Goal: Task Accomplishment & Management: Use online tool/utility

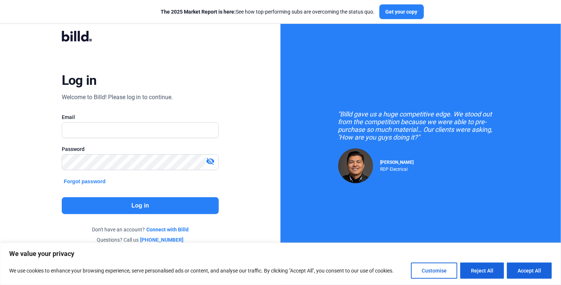
click at [422, 269] on button "Customise" at bounding box center [434, 271] width 46 height 16
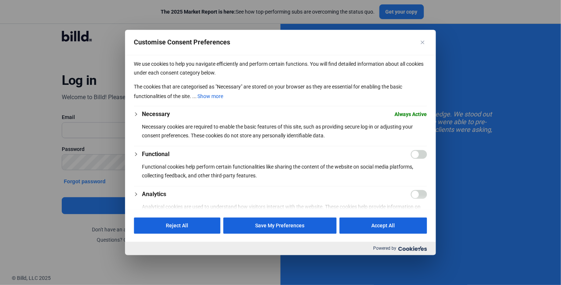
click at [421, 155] on input "Enable Functional" at bounding box center [419, 154] width 16 height 9
checkbox input "true"
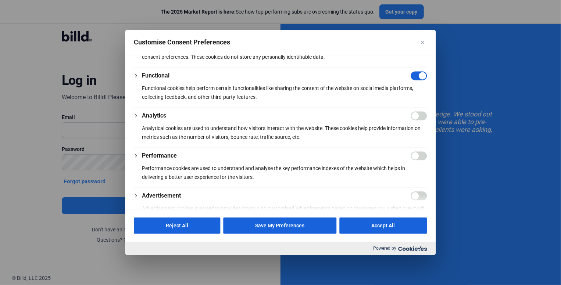
scroll to position [74, 0]
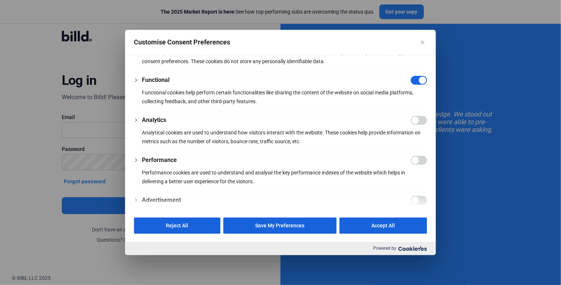
click at [420, 162] on input "Enable Performance" at bounding box center [419, 160] width 16 height 9
checkbox input "true"
click at [421, 119] on input "Enable Analytics" at bounding box center [419, 120] width 16 height 9
checkbox input "true"
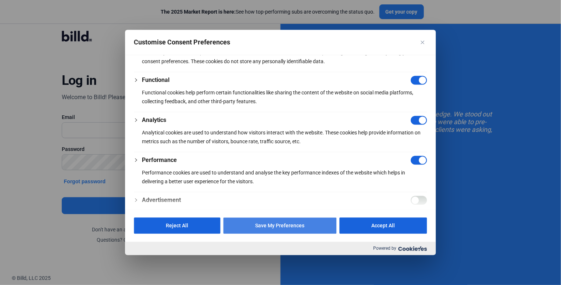
click at [270, 224] on button "Save My Preferences" at bounding box center [279, 226] width 113 height 16
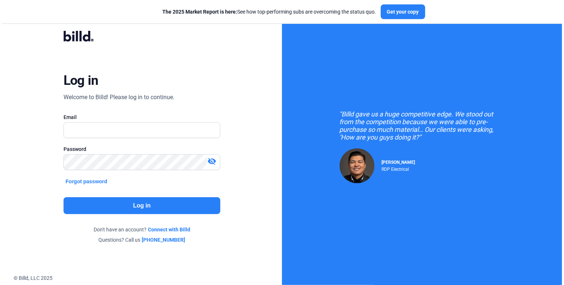
scroll to position [0, 0]
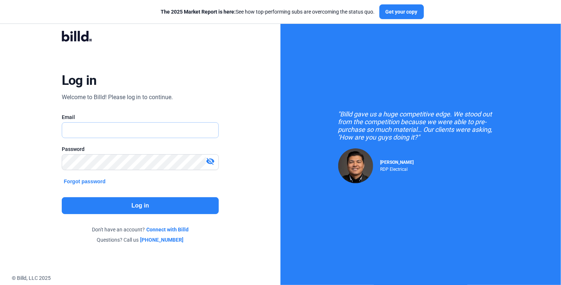
click at [134, 124] on input "text" at bounding box center [140, 130] width 157 height 15
type input "[EMAIL_ADDRESS][DOMAIN_NAME]"
click at [125, 211] on button "Log in" at bounding box center [140, 205] width 157 height 17
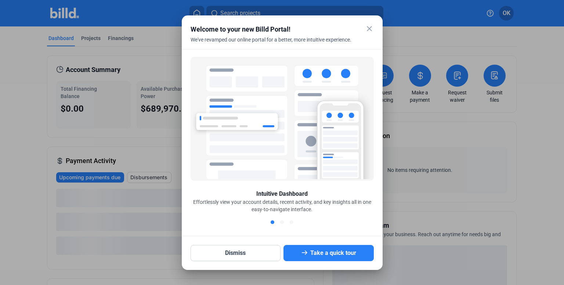
click at [370, 31] on mat-icon "close" at bounding box center [369, 28] width 9 height 9
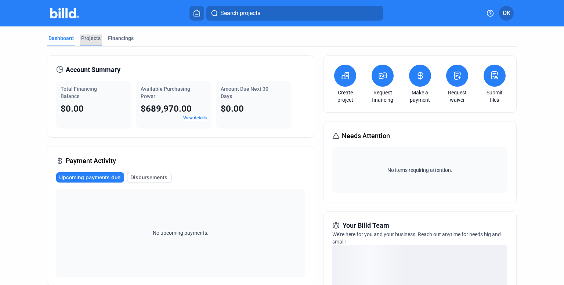
click at [91, 40] on div "Projects" at bounding box center [90, 38] width 19 height 7
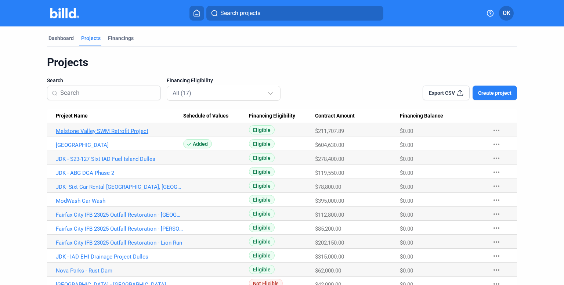
click at [124, 134] on link "Melstone Valley SWM Retrofit Project" at bounding box center [119, 131] width 127 height 7
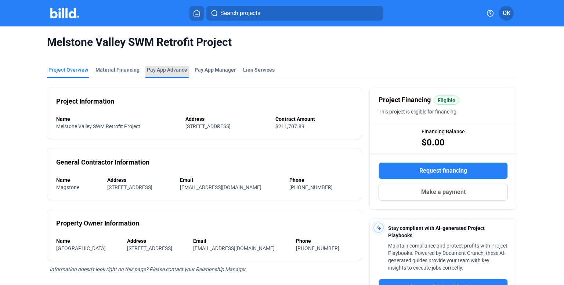
click at [154, 70] on div "Pay App Advance" at bounding box center [167, 69] width 40 height 7
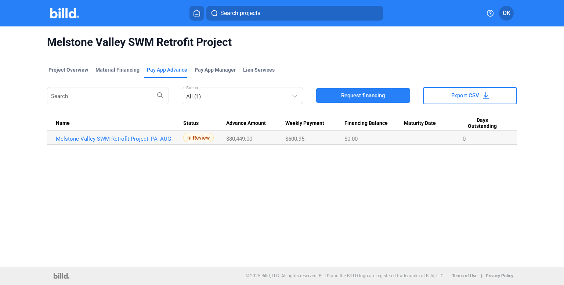
click at [196, 14] on icon at bounding box center [196, 13] width 7 height 7
